Goal: Task Accomplishment & Management: Use online tool/utility

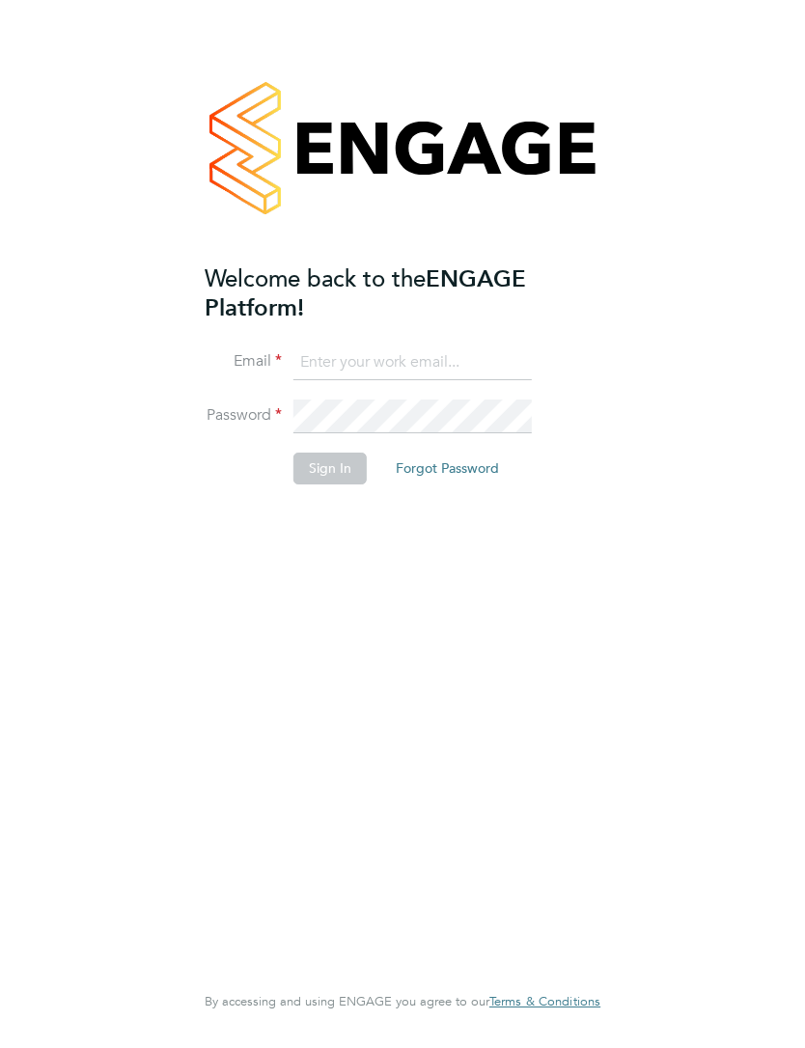
type input "[EMAIL_ADDRESS][DOMAIN_NAME]"
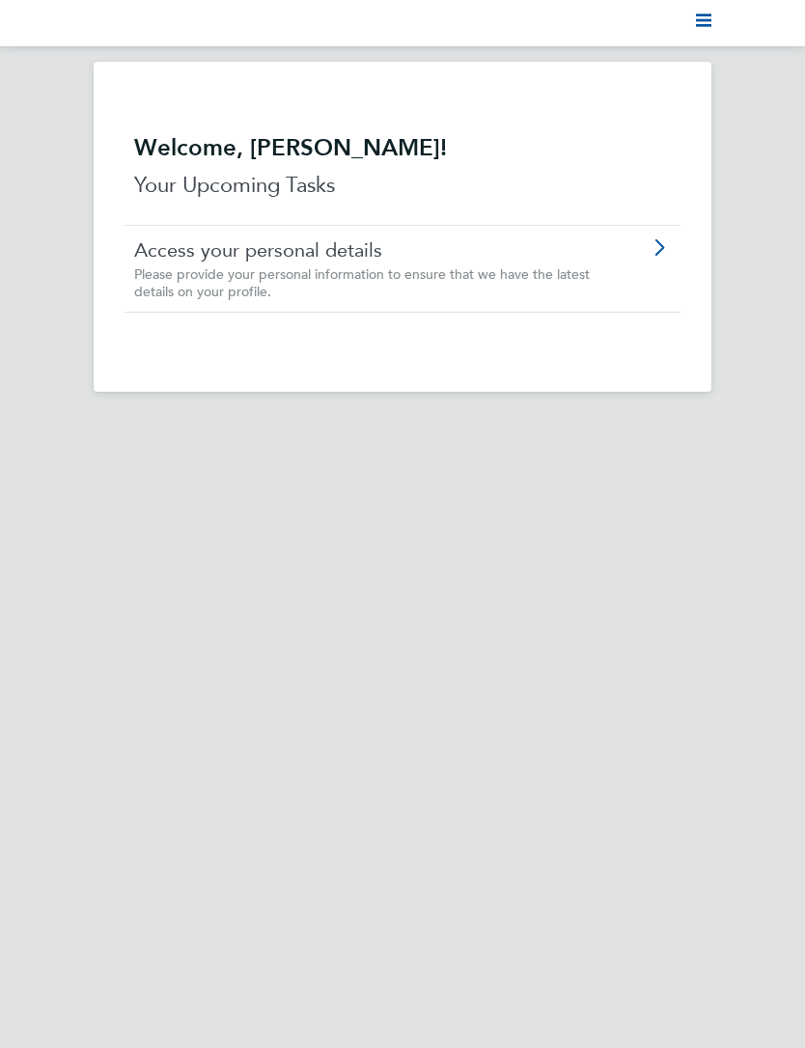
click at [699, 33] on svg-icon "Main navigation" at bounding box center [703, 23] width 15 height 23
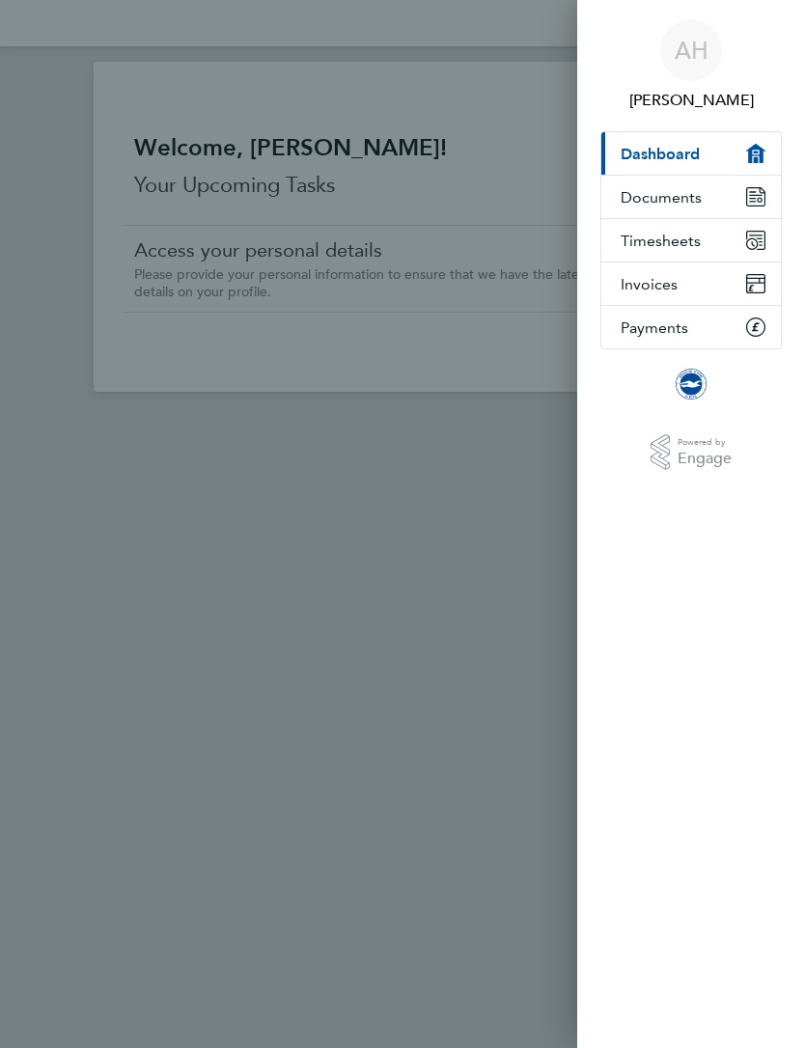
click at [689, 236] on span "Timesheets" at bounding box center [660, 241] width 80 height 18
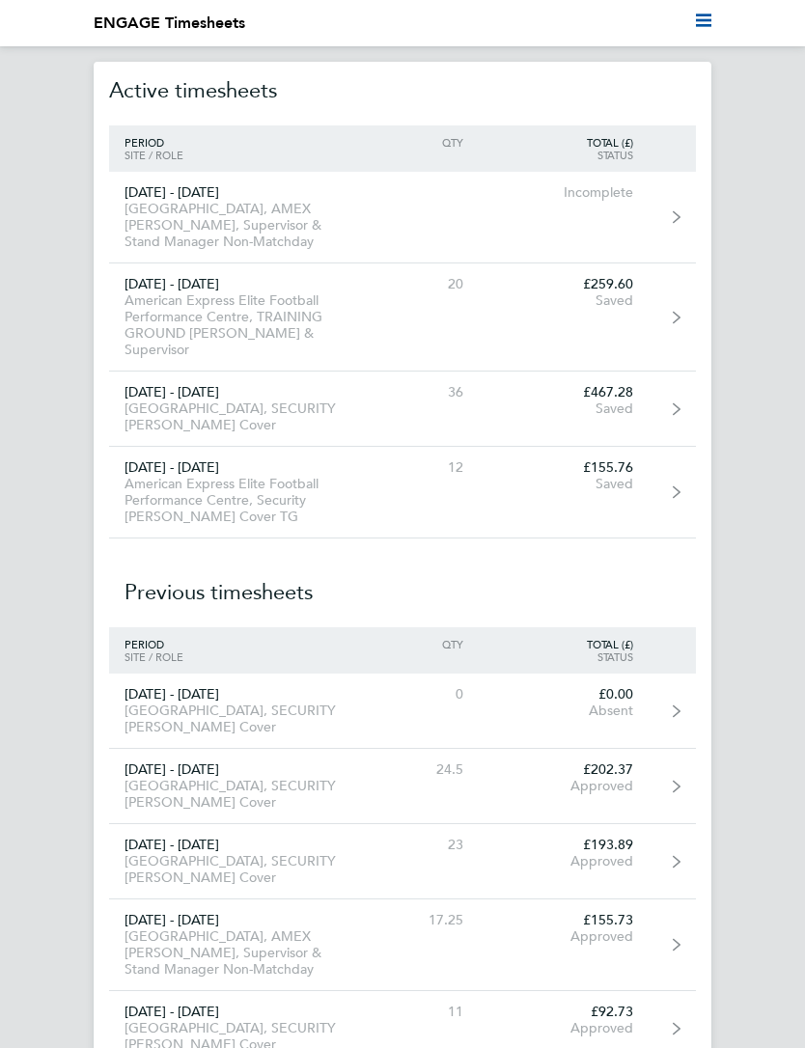
click at [632, 343] on link "[DATE] - [DATE] American Express Elite Football Performance Centre, TRAINING GR…" at bounding box center [402, 317] width 587 height 108
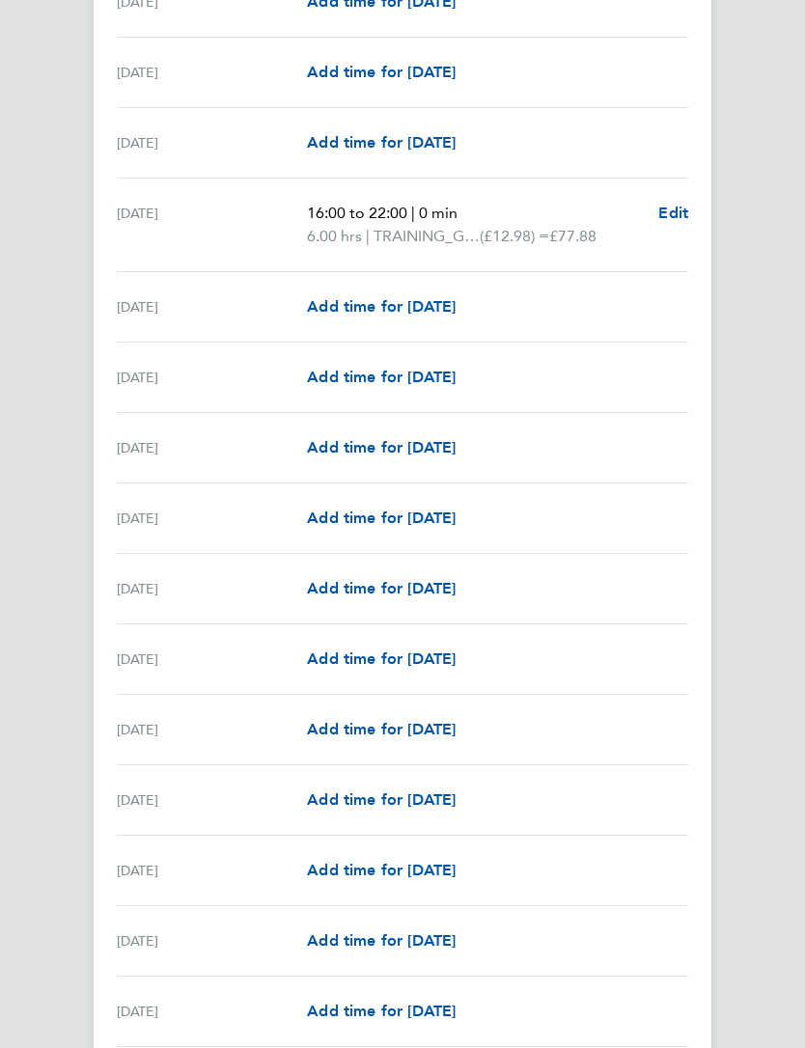
scroll to position [1783, 0]
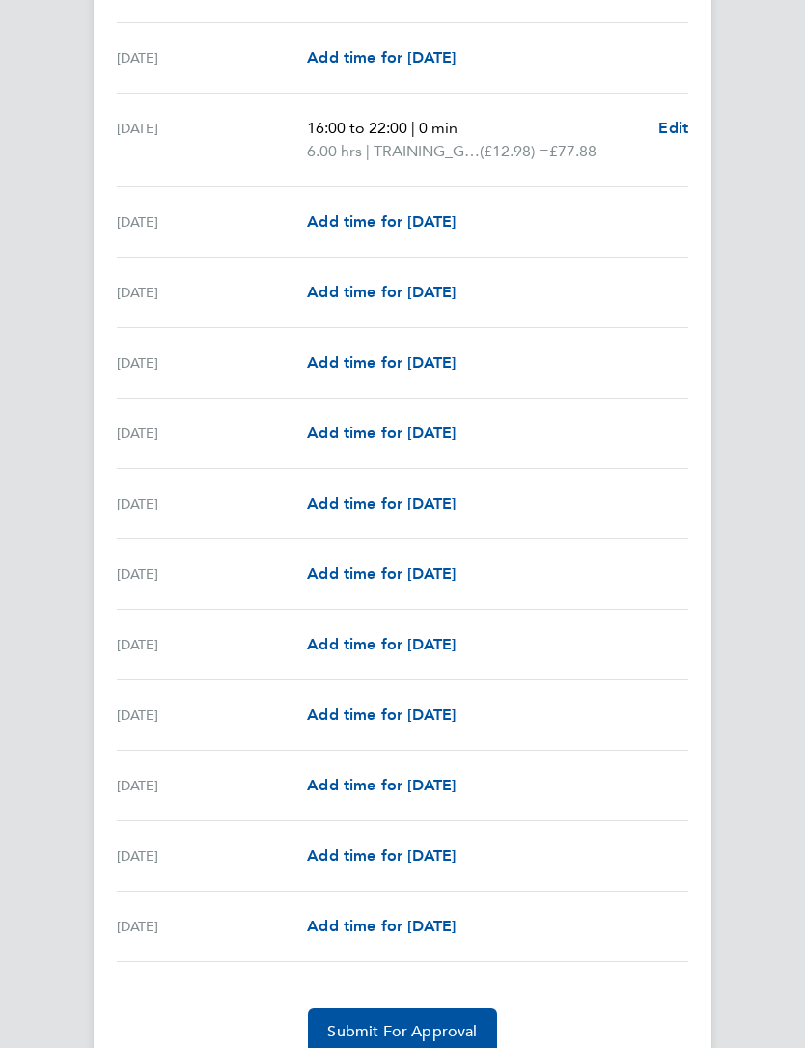
click at [353, 1028] on span "Submit For Approval" at bounding box center [402, 1031] width 150 height 19
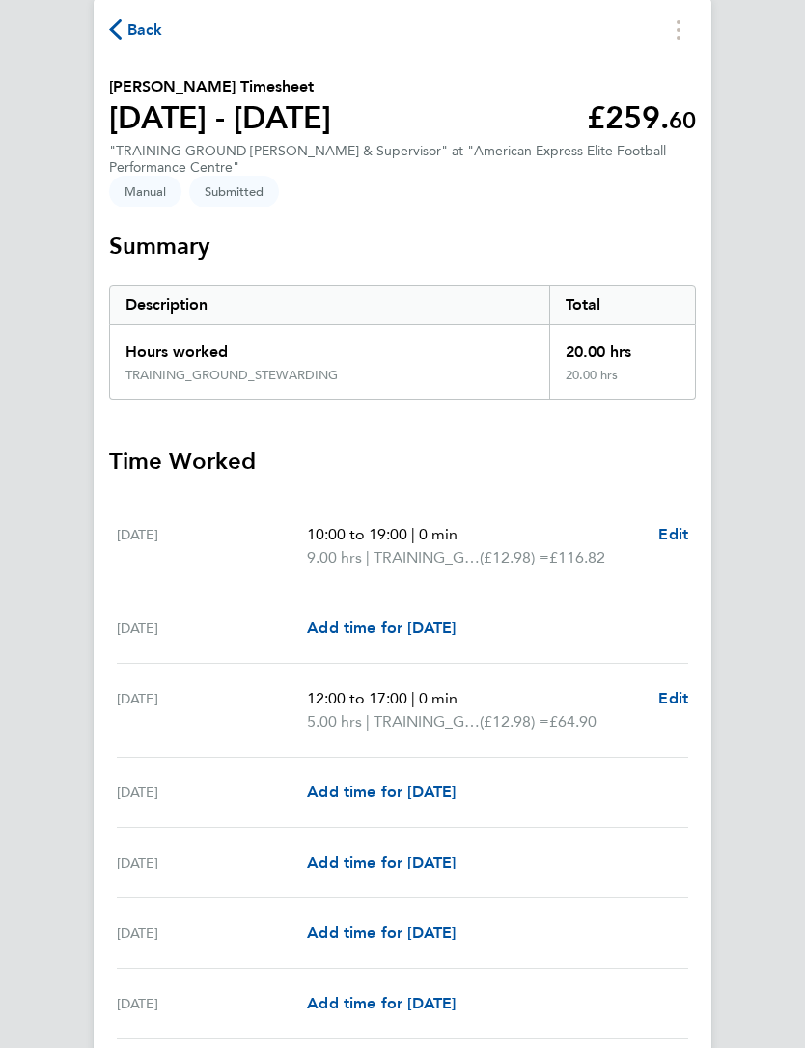
scroll to position [0, 0]
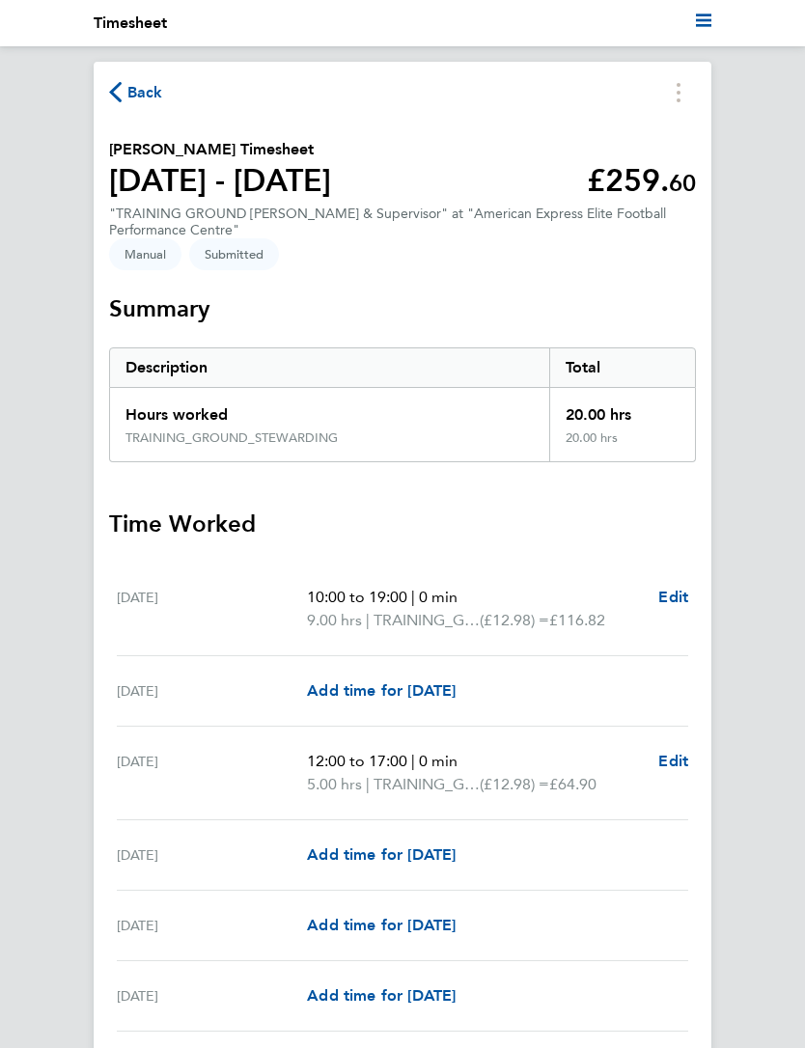
click at [133, 95] on span "Back" at bounding box center [145, 92] width 36 height 23
